Goal: Task Accomplishment & Management: Manage account settings

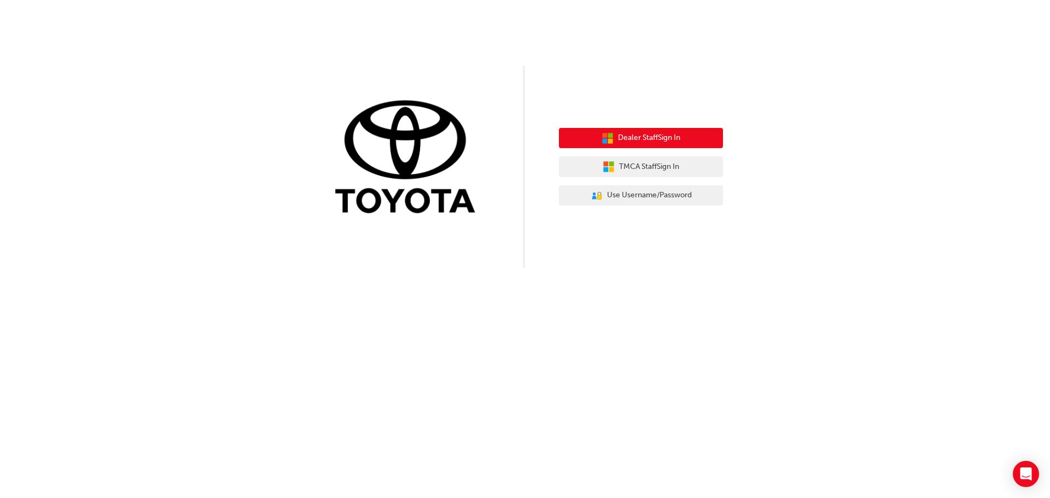
click at [662, 135] on span "Dealer Staff Sign In" at bounding box center [649, 138] width 62 height 13
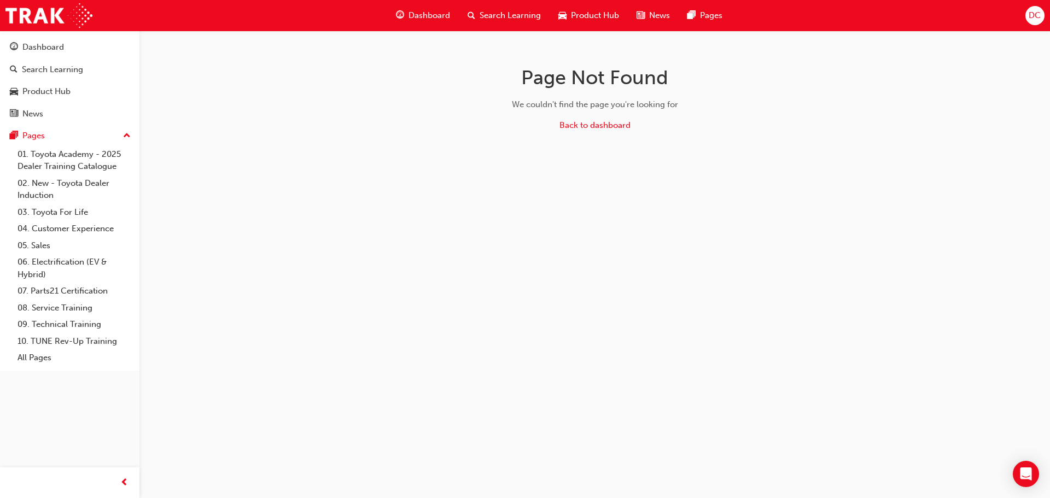
click at [1032, 20] on span "DC" at bounding box center [1035, 15] width 12 height 13
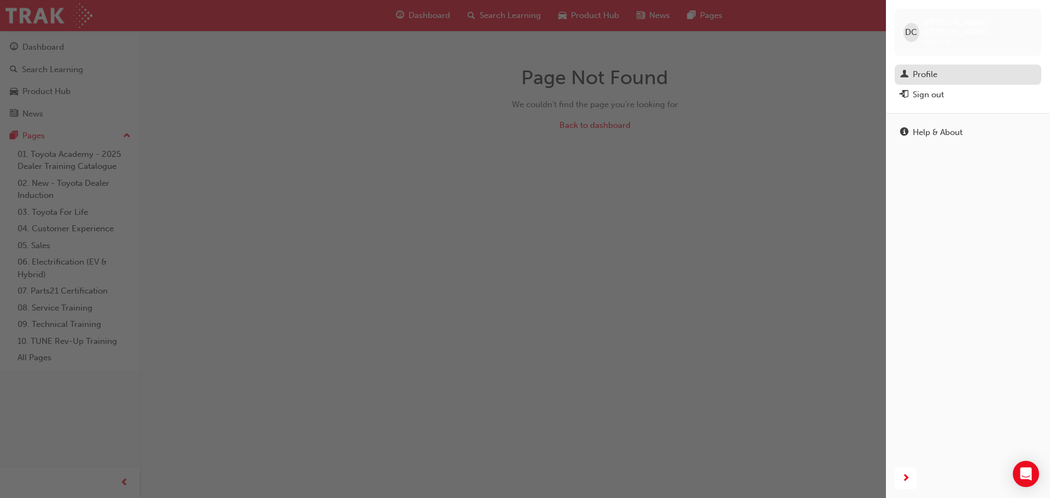
click at [964, 68] on div "Profile" at bounding box center [968, 75] width 136 height 14
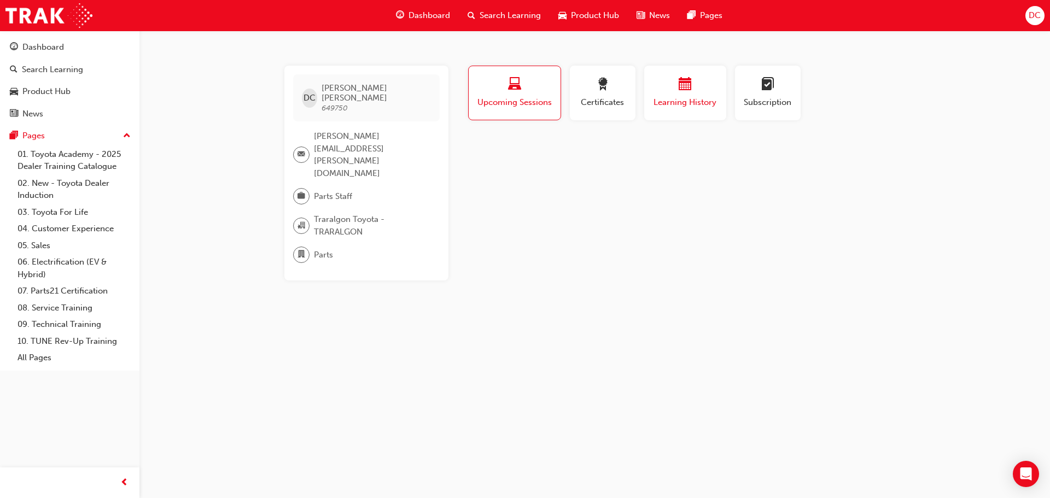
click at [700, 85] on div "button" at bounding box center [685, 86] width 66 height 17
